Goal: Task Accomplishment & Management: Manage account settings

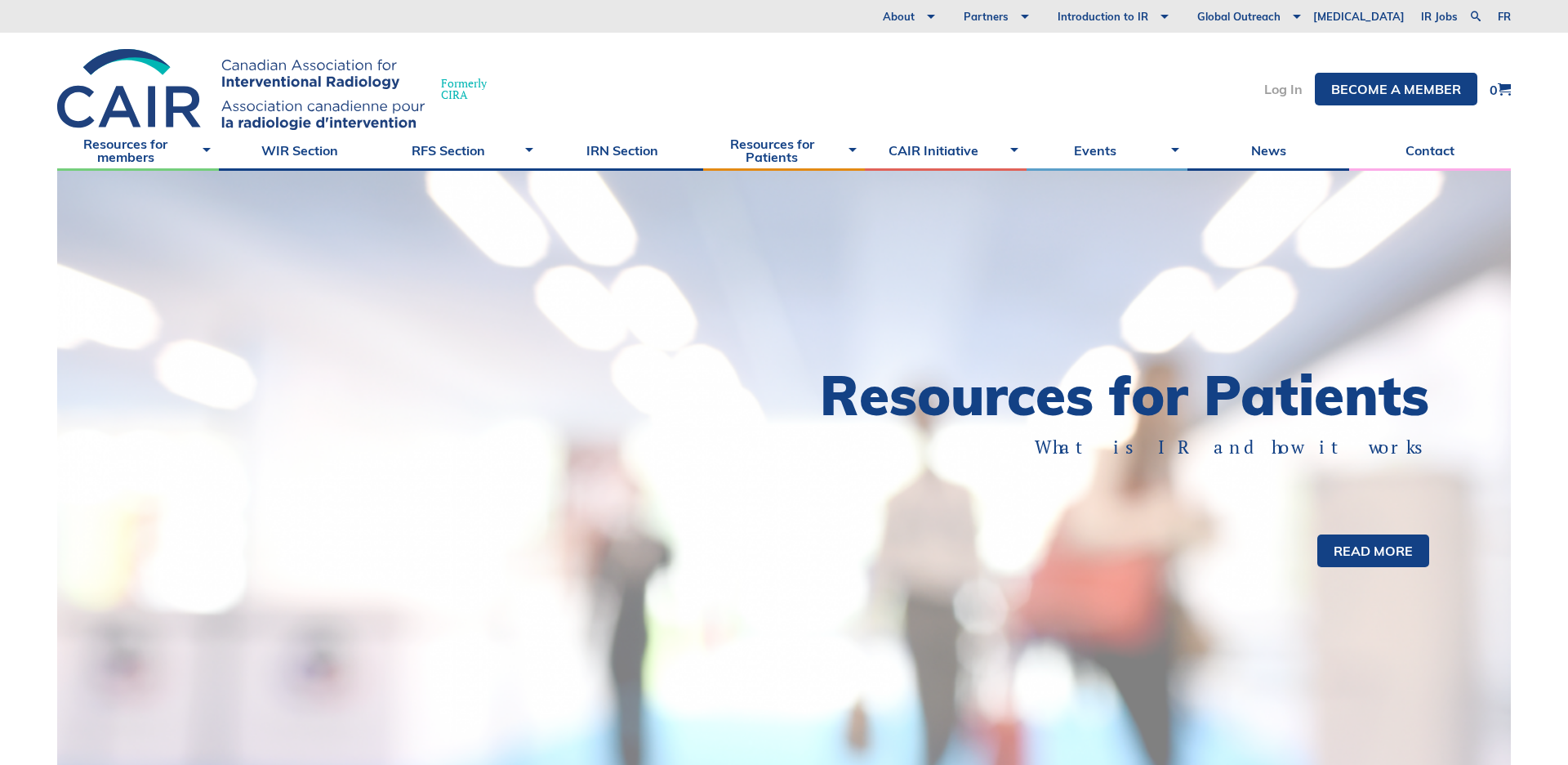
click at [1285, 90] on link "Log In" at bounding box center [1283, 89] width 39 height 13
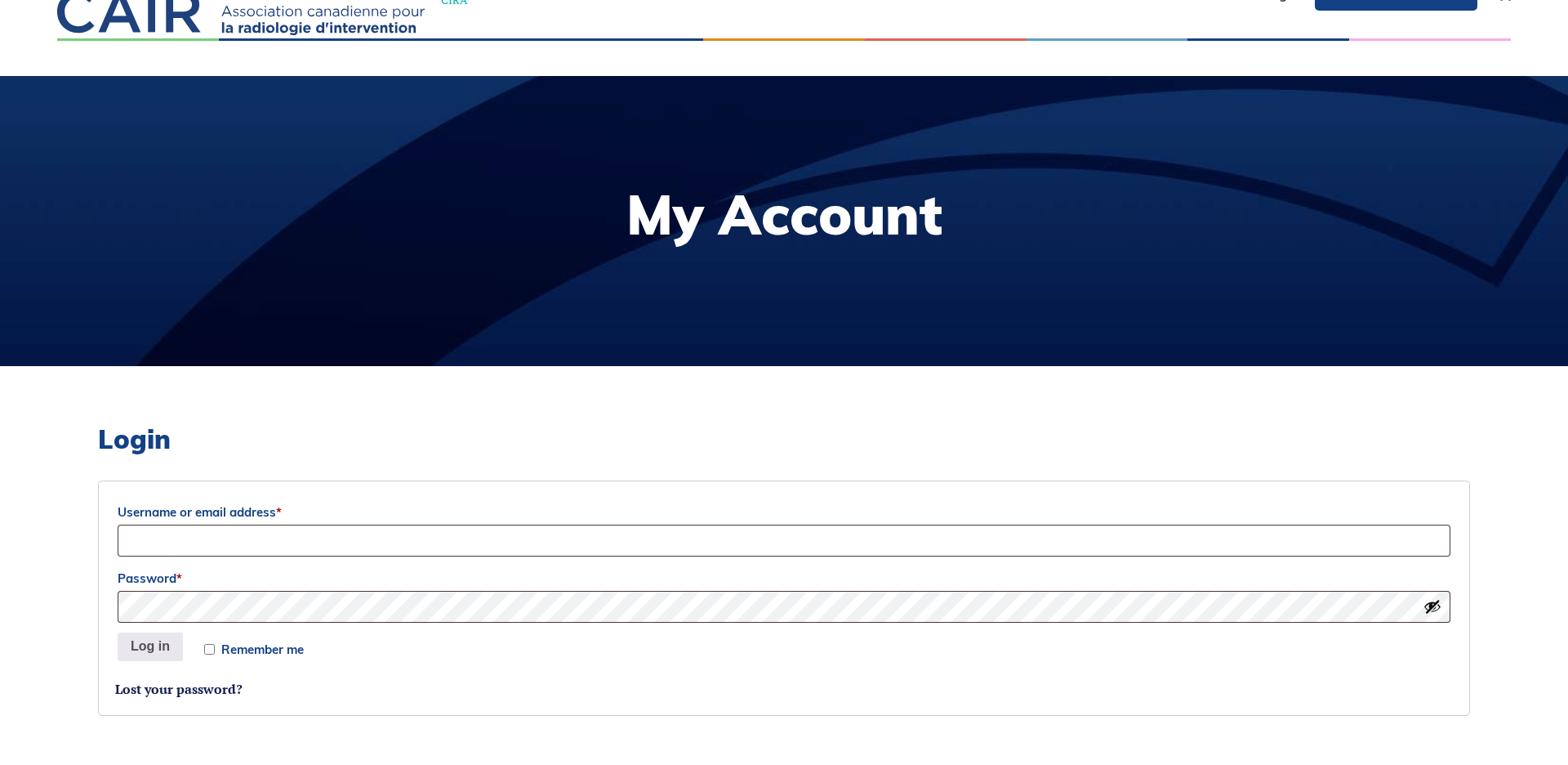
scroll to position [144, 0]
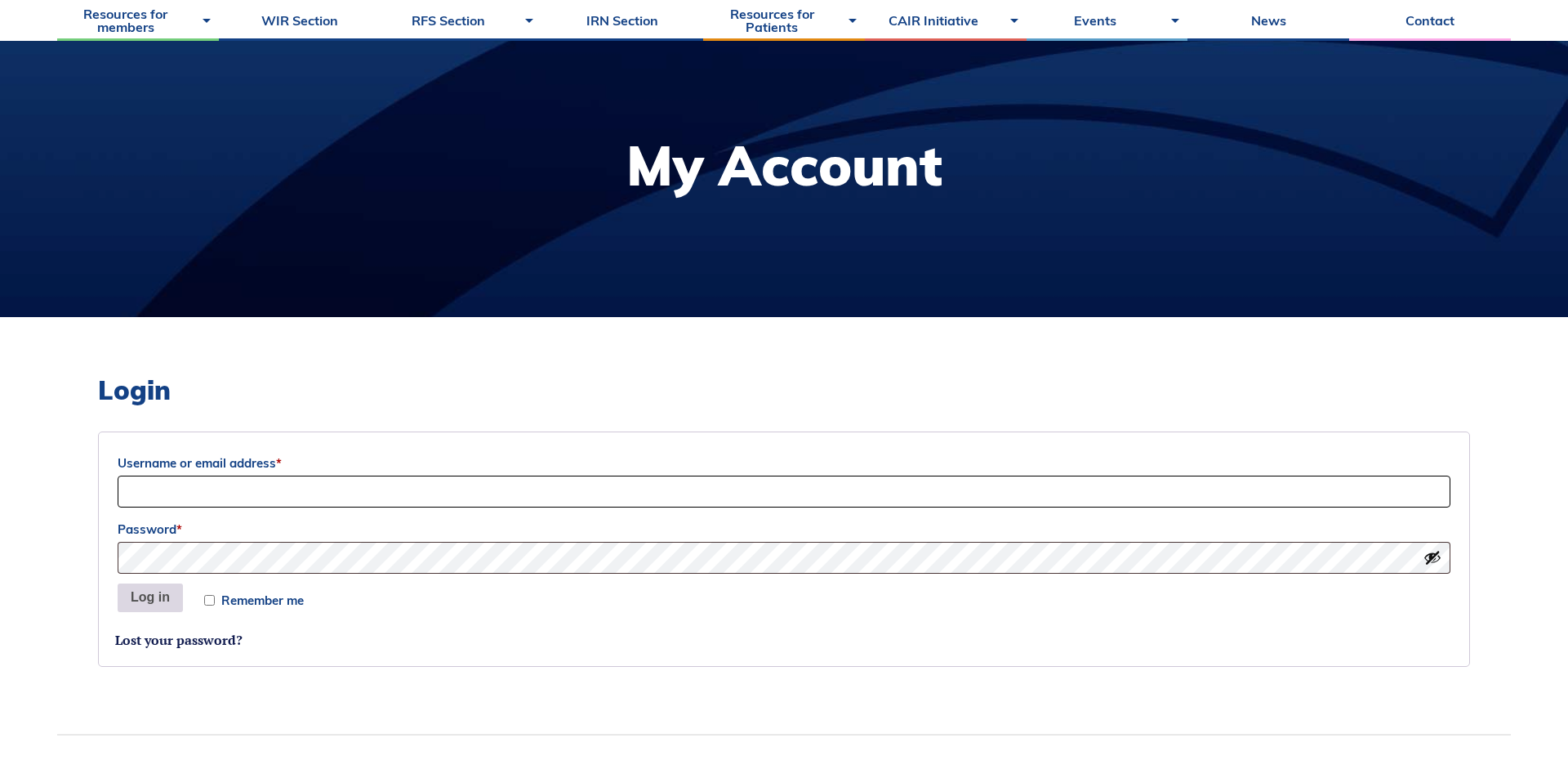
type input "Sociation-Dev"
click at [147, 599] on button "Log in" at bounding box center [150, 598] width 65 height 29
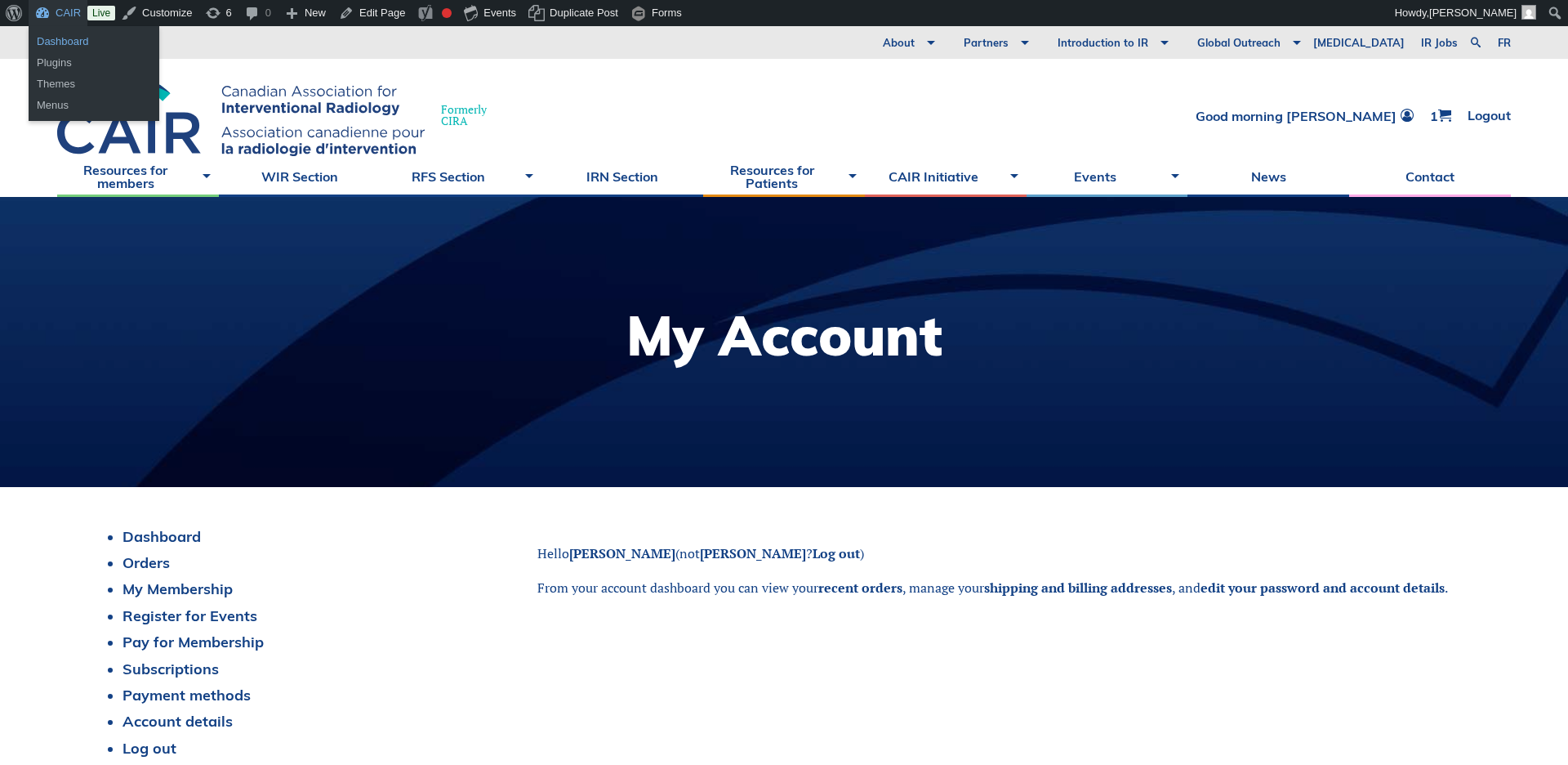
click at [44, 40] on link "Dashboard" at bounding box center [93, 42] width 130 height 21
